Goal: Transaction & Acquisition: Purchase product/service

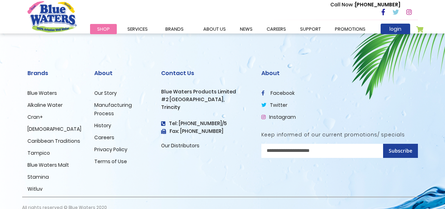
scroll to position [936, 0]
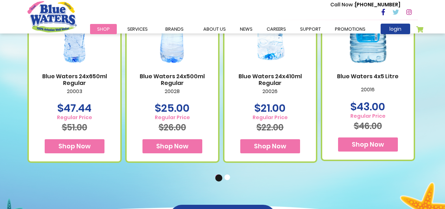
scroll to position [493, 0]
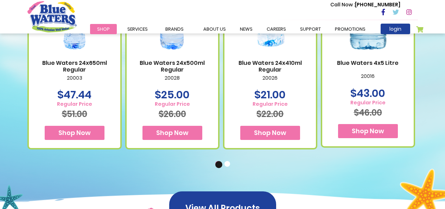
click at [75, 134] on span "Shop Now" at bounding box center [74, 132] width 32 height 9
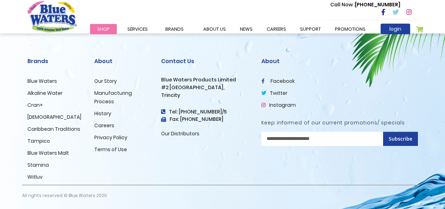
scroll to position [509, 0]
click at [45, 80] on link "Blue Waters" at bounding box center [42, 80] width 30 height 7
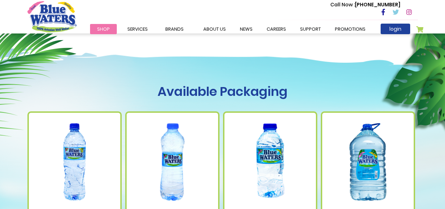
scroll to position [352, 0]
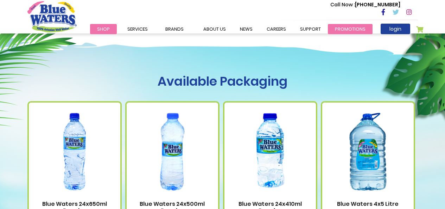
click at [352, 29] on link "Promotions" at bounding box center [350, 29] width 45 height 10
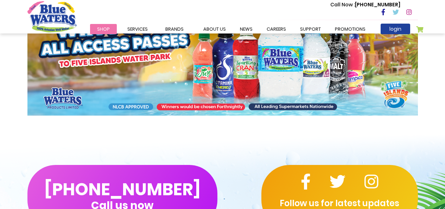
scroll to position [176, 0]
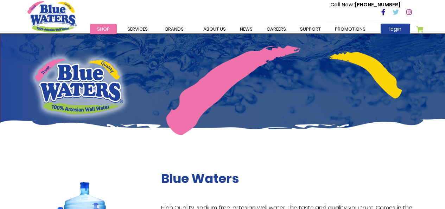
scroll to position [352, 0]
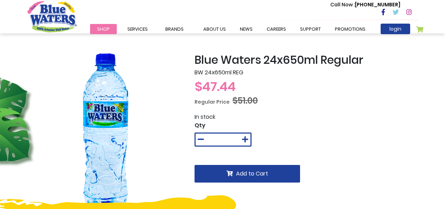
scroll to position [509, 0]
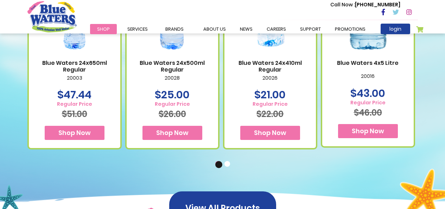
scroll to position [493, 0]
